Goal: Task Accomplishment & Management: Manage account settings

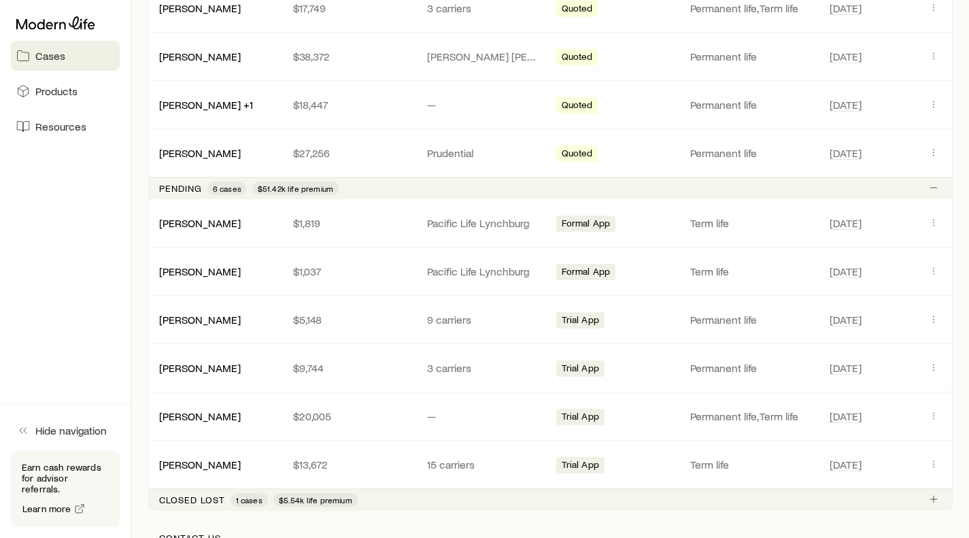
scroll to position [340, 0]
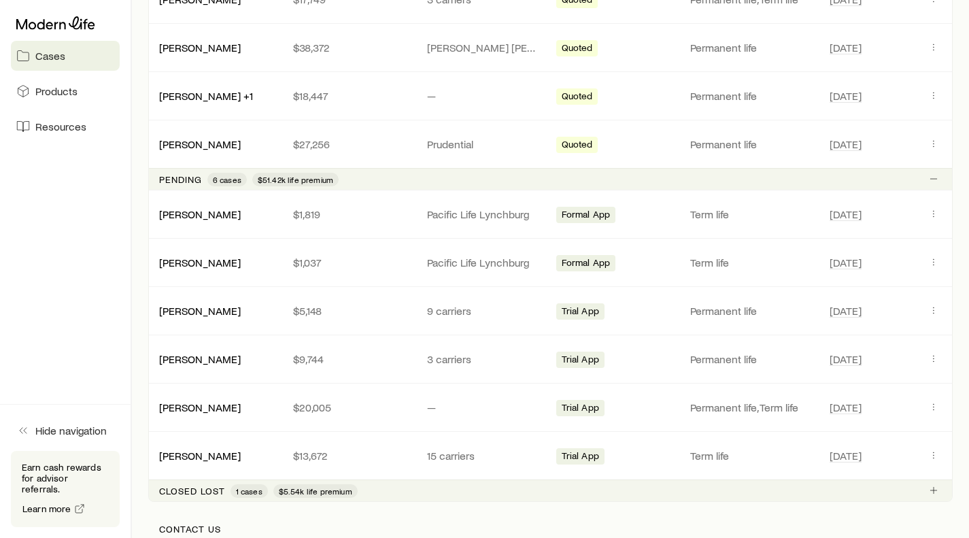
click at [197, 411] on link "[PERSON_NAME]" at bounding box center [200, 407] width 82 height 13
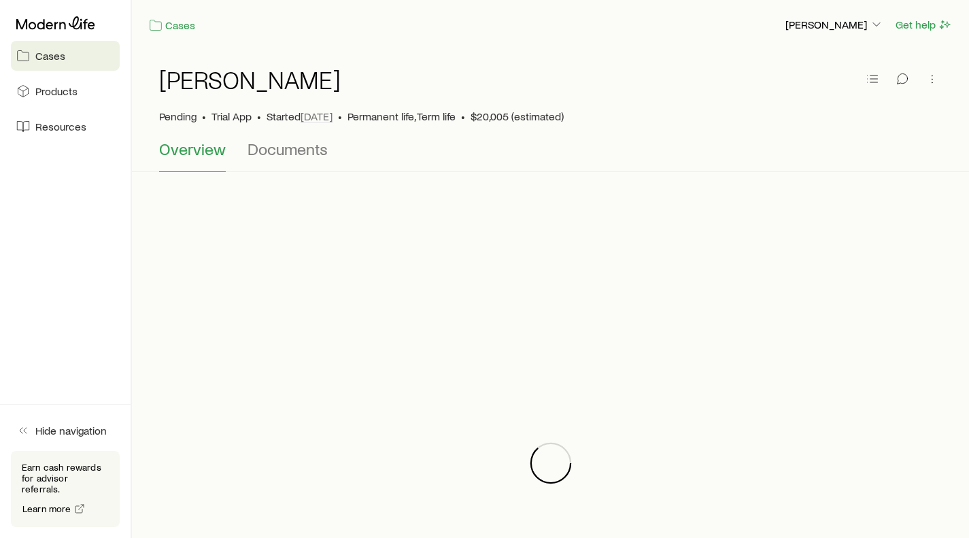
click at [303, 149] on span "Documents" at bounding box center [288, 148] width 80 height 19
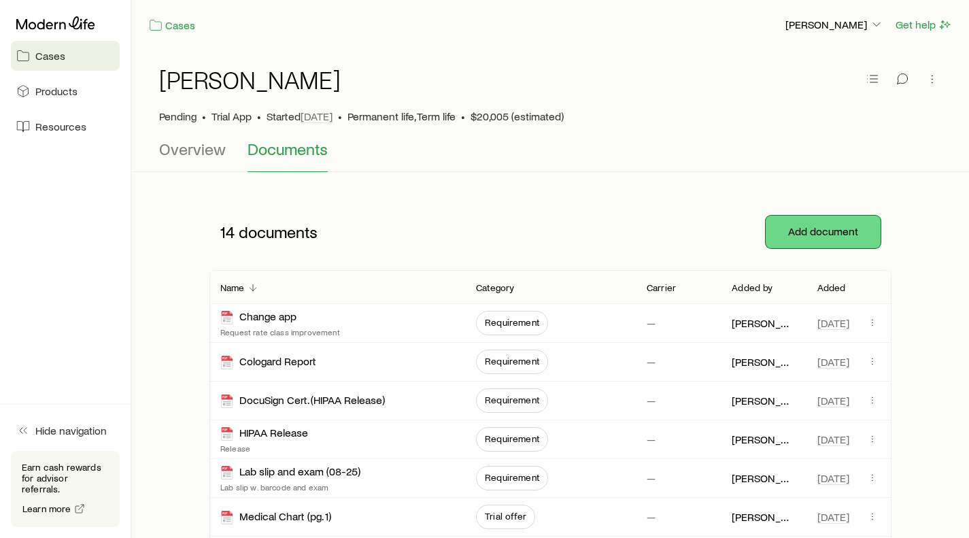
click at [811, 235] on button "Add document" at bounding box center [823, 232] width 115 height 33
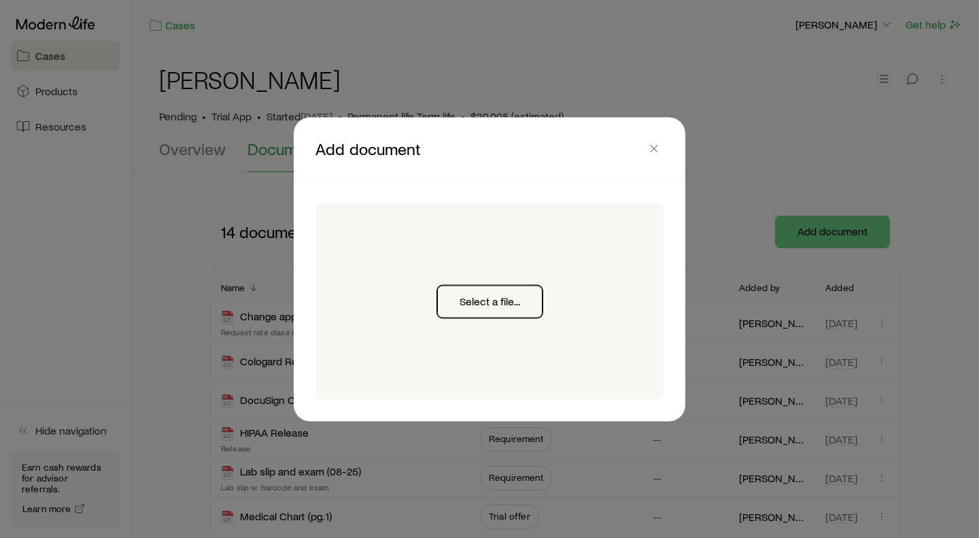
click at [510, 302] on button "Select a file..." at bounding box center [489, 301] width 105 height 33
click at [479, 309] on button "Select a file..." at bounding box center [489, 301] width 105 height 33
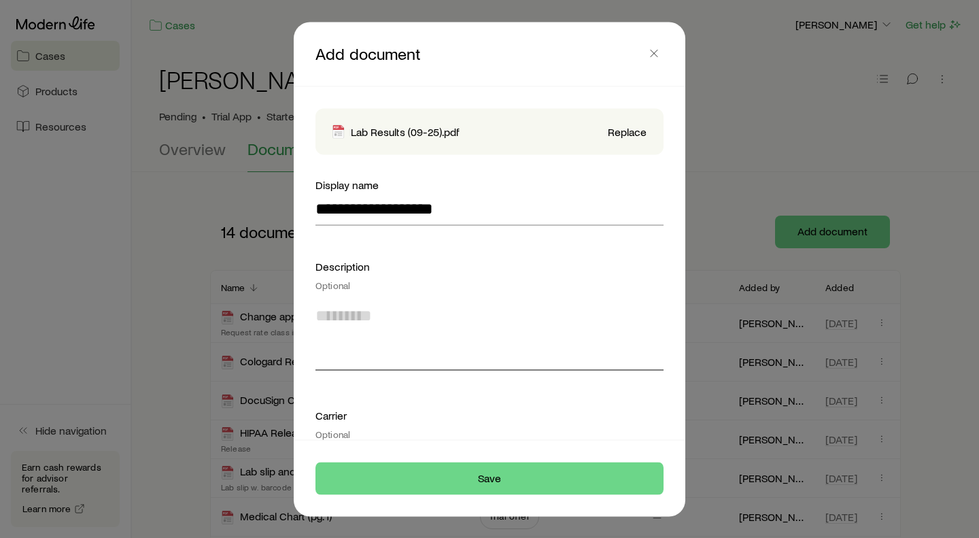
click at [322, 354] on textarea at bounding box center [490, 333] width 348 height 74
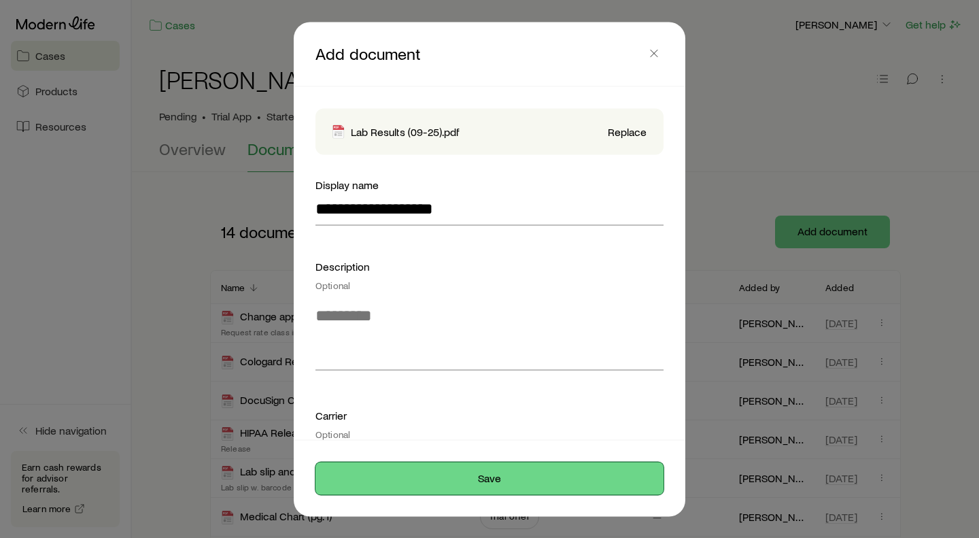
click at [475, 476] on button "Save" at bounding box center [490, 478] width 348 height 33
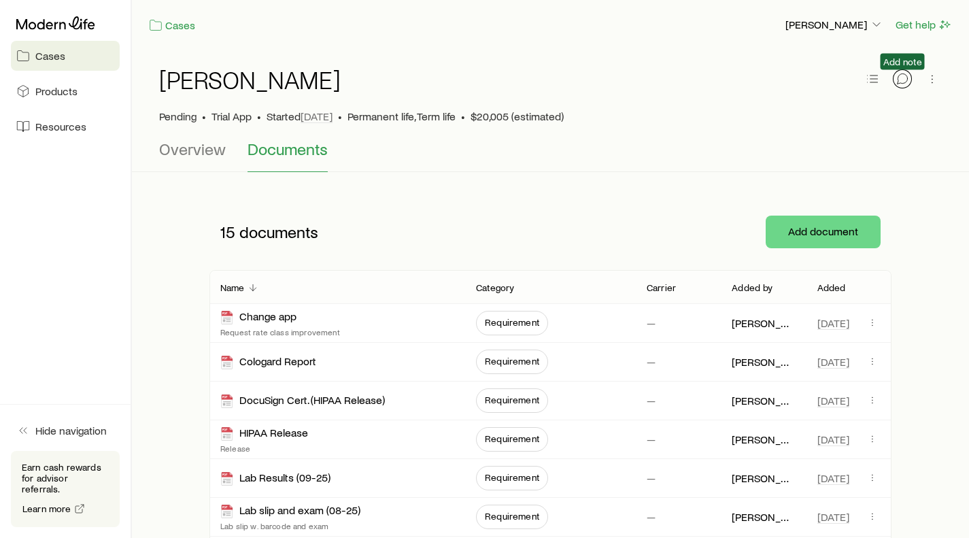
click at [904, 82] on icon "button" at bounding box center [903, 79] width 14 height 14
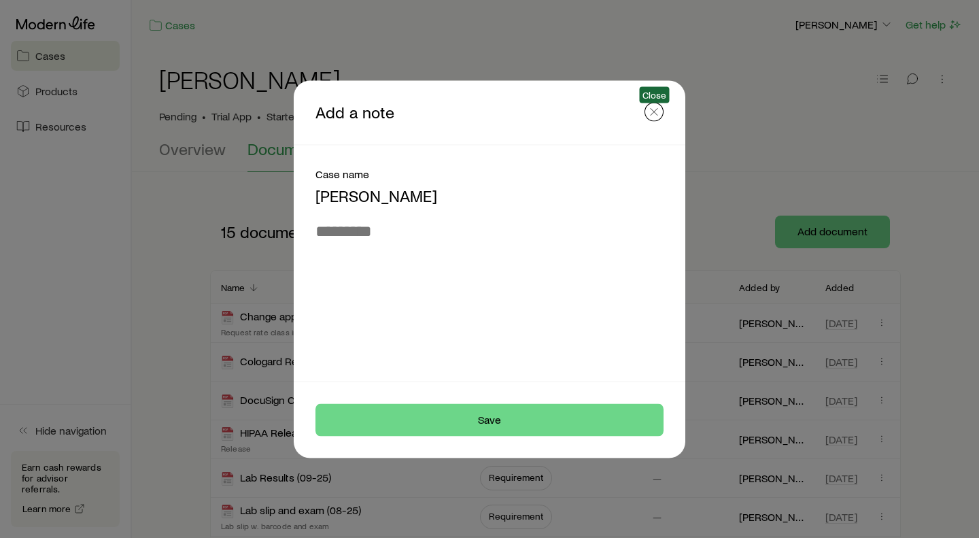
click at [654, 112] on line "button" at bounding box center [654, 111] width 7 height 7
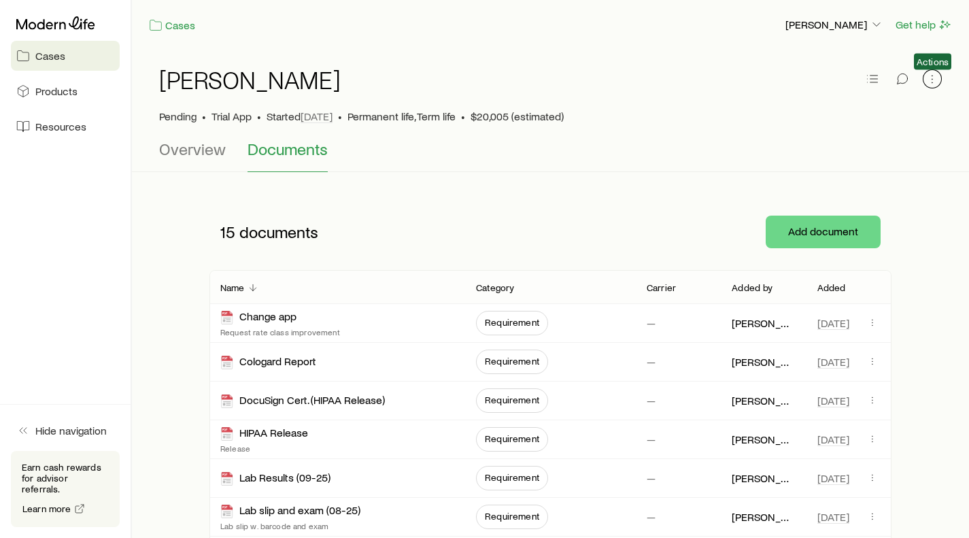
click at [932, 82] on icon "button" at bounding box center [932, 79] width 14 height 14
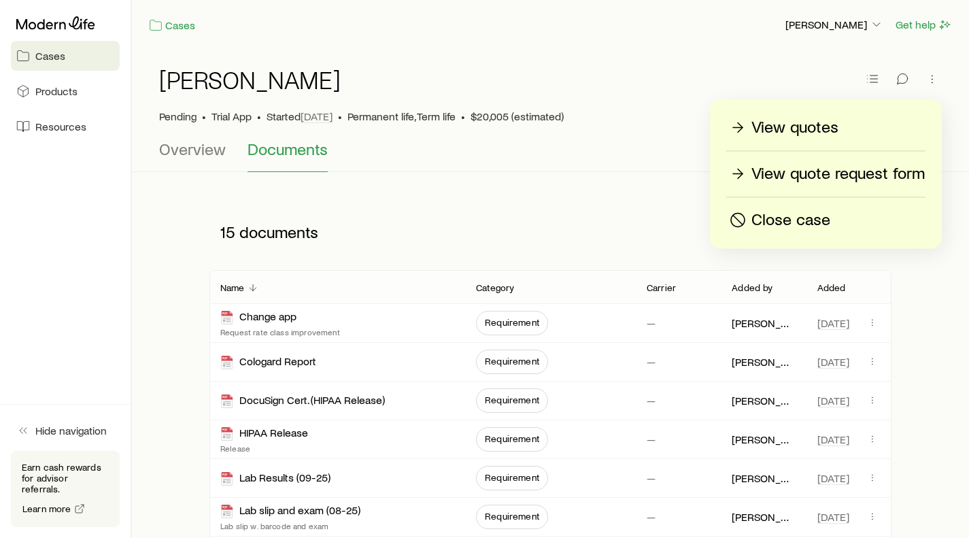
click at [52, 437] on span "Hide navigation" at bounding box center [70, 431] width 71 height 14
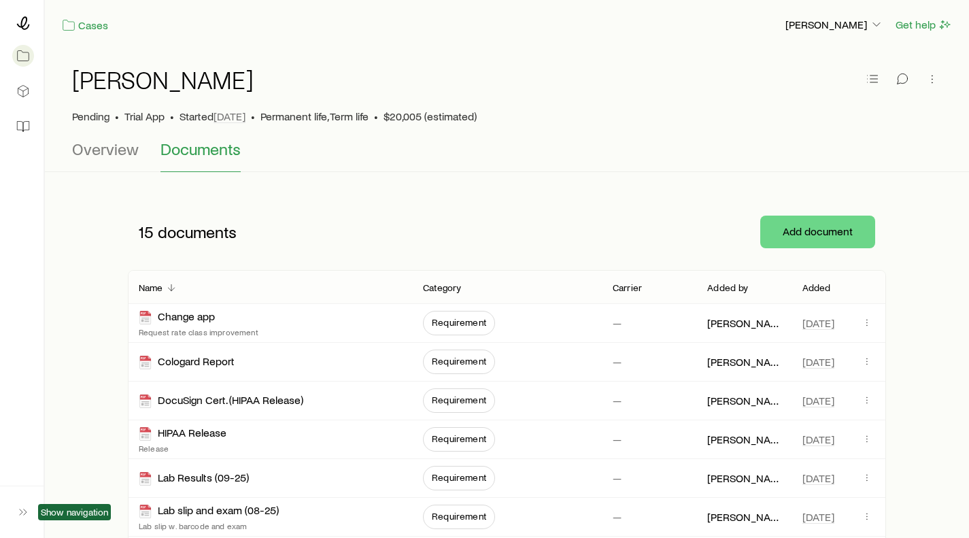
click at [18, 513] on icon "button" at bounding box center [23, 512] width 14 height 14
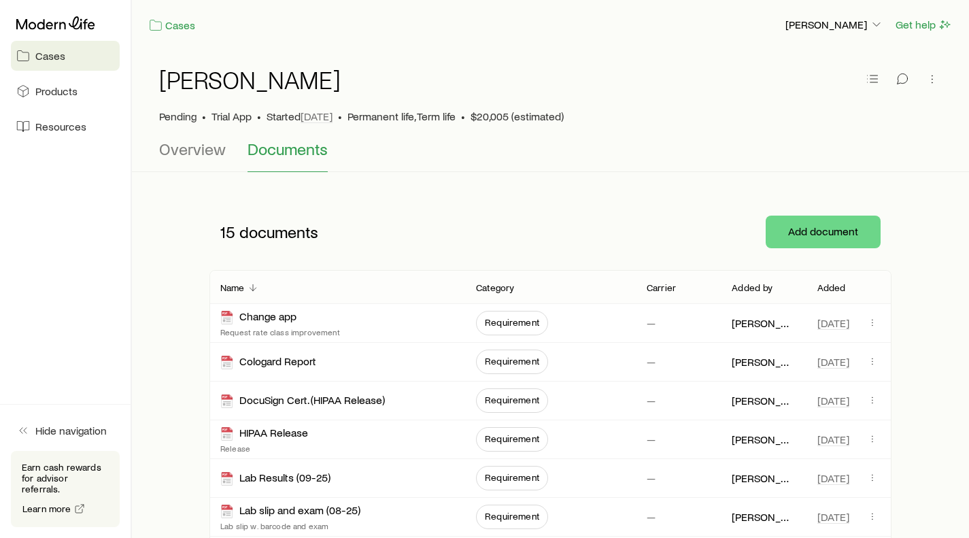
click at [42, 122] on span "Resources" at bounding box center [60, 127] width 51 height 14
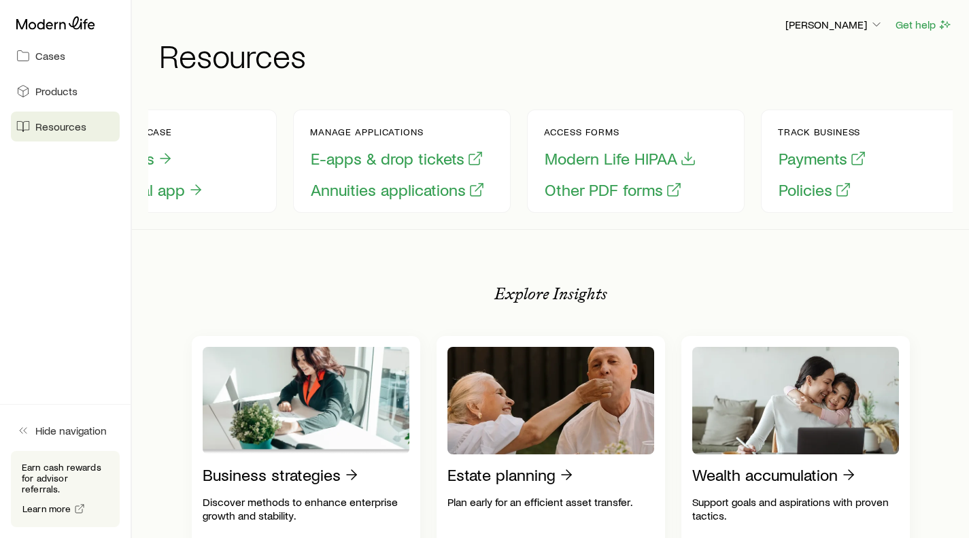
scroll to position [0, 125]
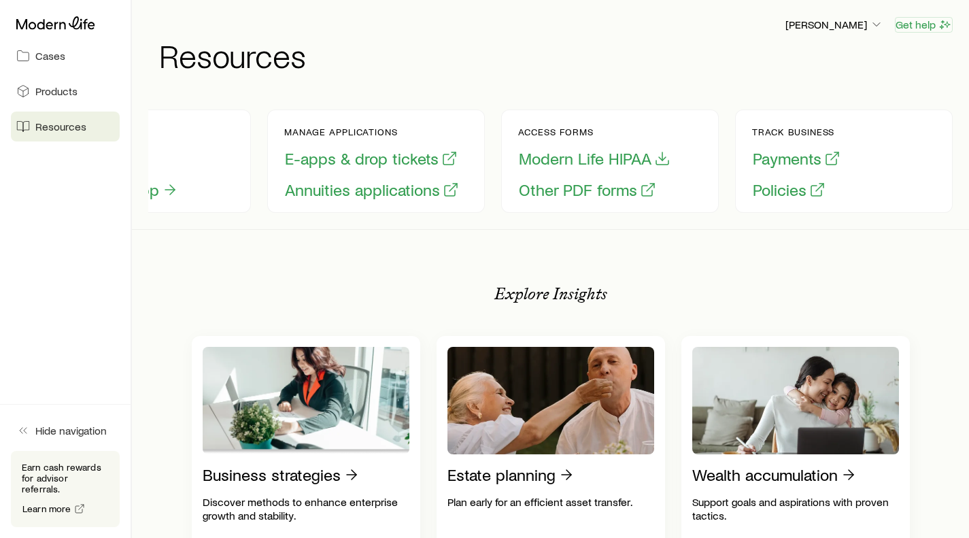
click at [923, 27] on button "Get help" at bounding box center [924, 25] width 58 height 16
